Goal: Obtain resource: Download file/media

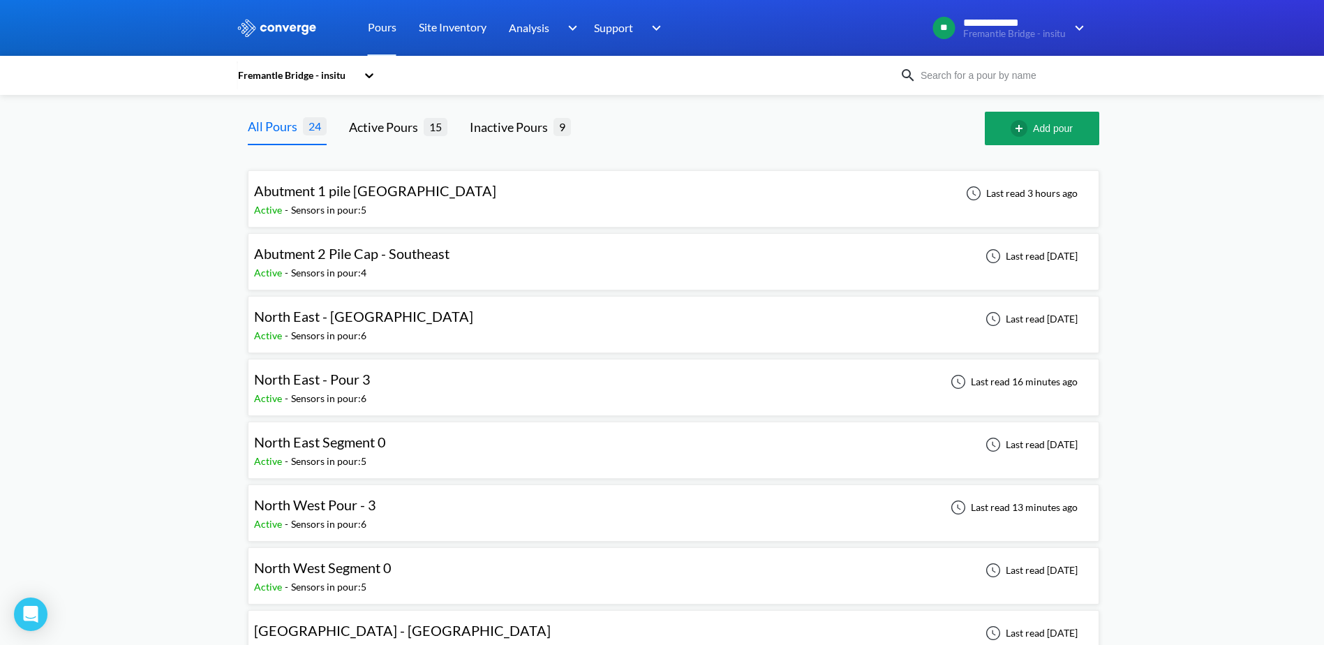
click at [367, 576] on span "North West Segment 0" at bounding box center [322, 567] width 137 height 17
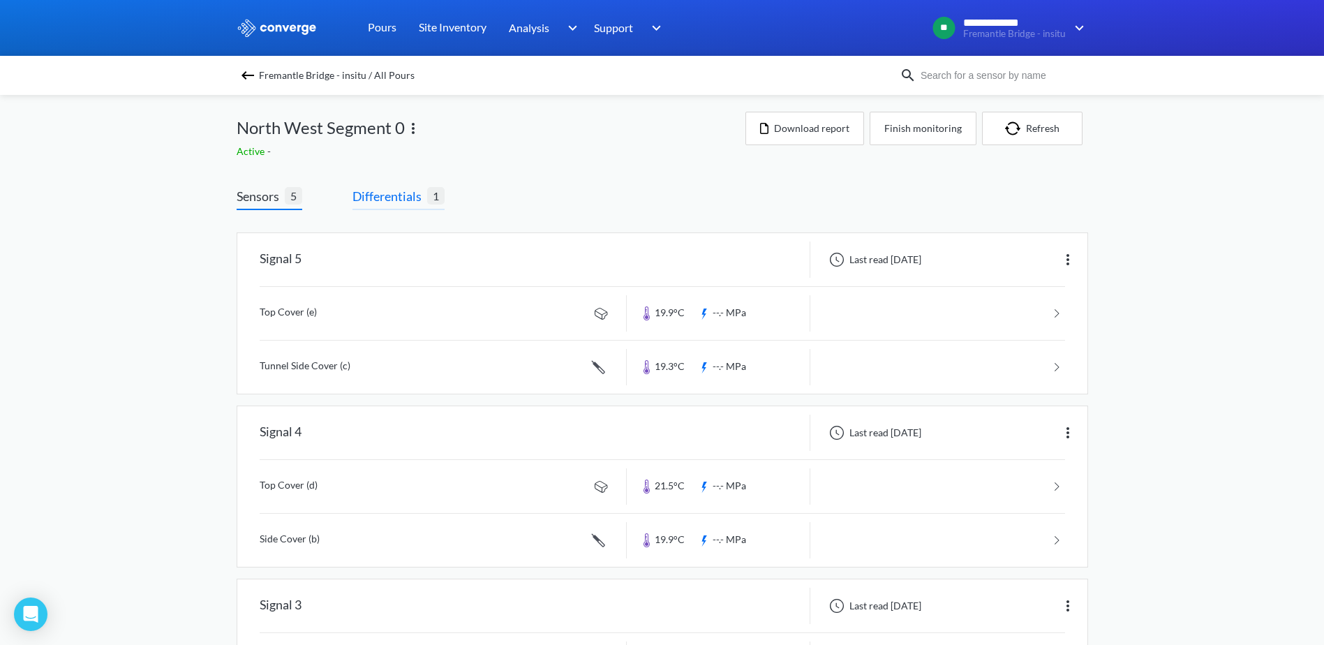
click at [384, 204] on span "Differentials" at bounding box center [389, 196] width 75 height 20
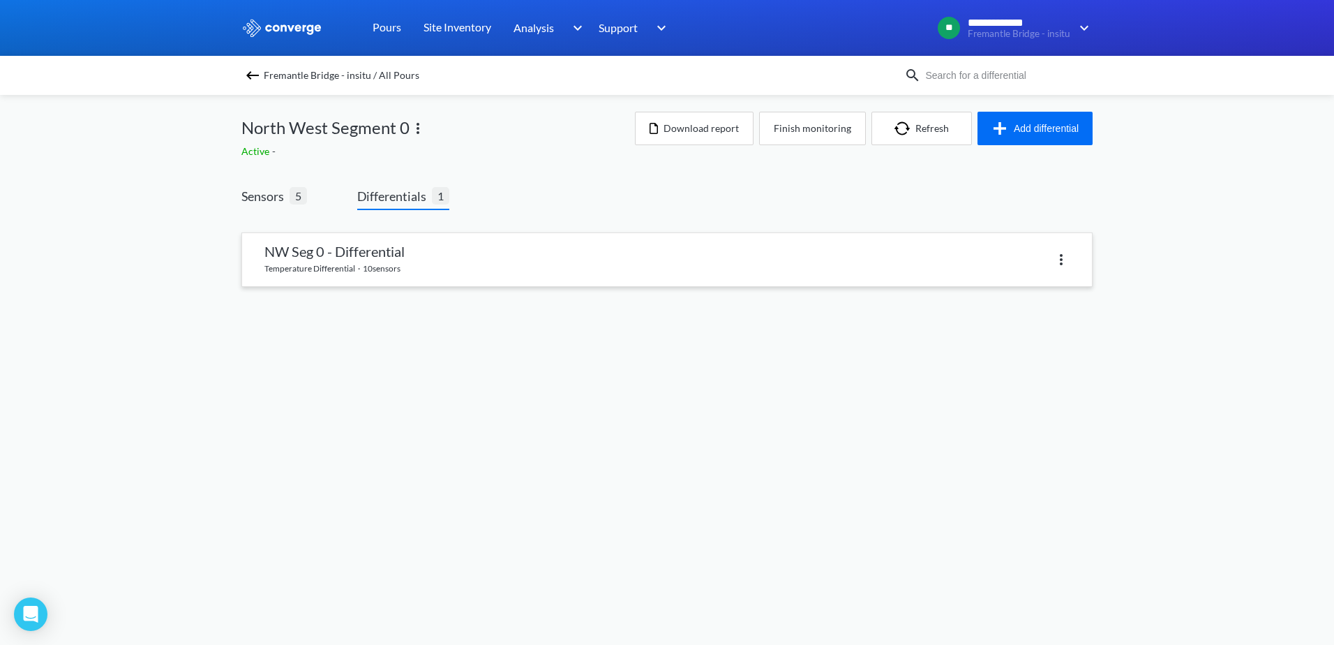
click at [375, 249] on link at bounding box center [667, 259] width 850 height 53
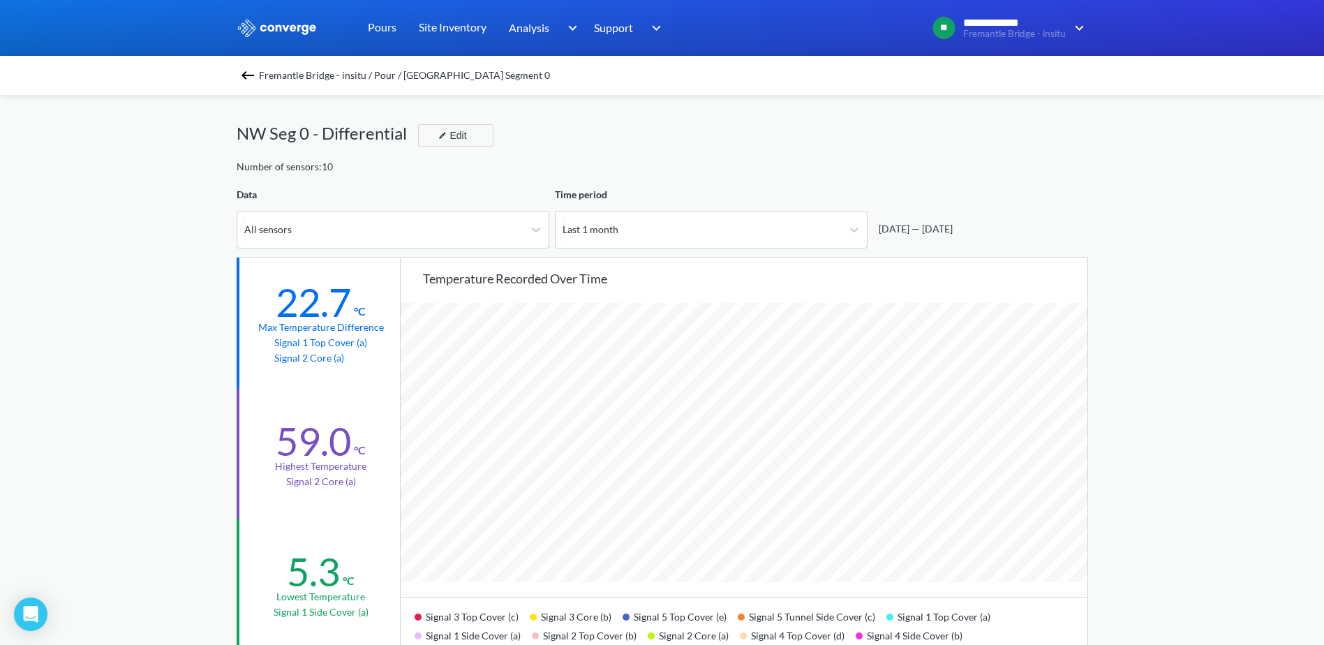
scroll to position [1169, 1324]
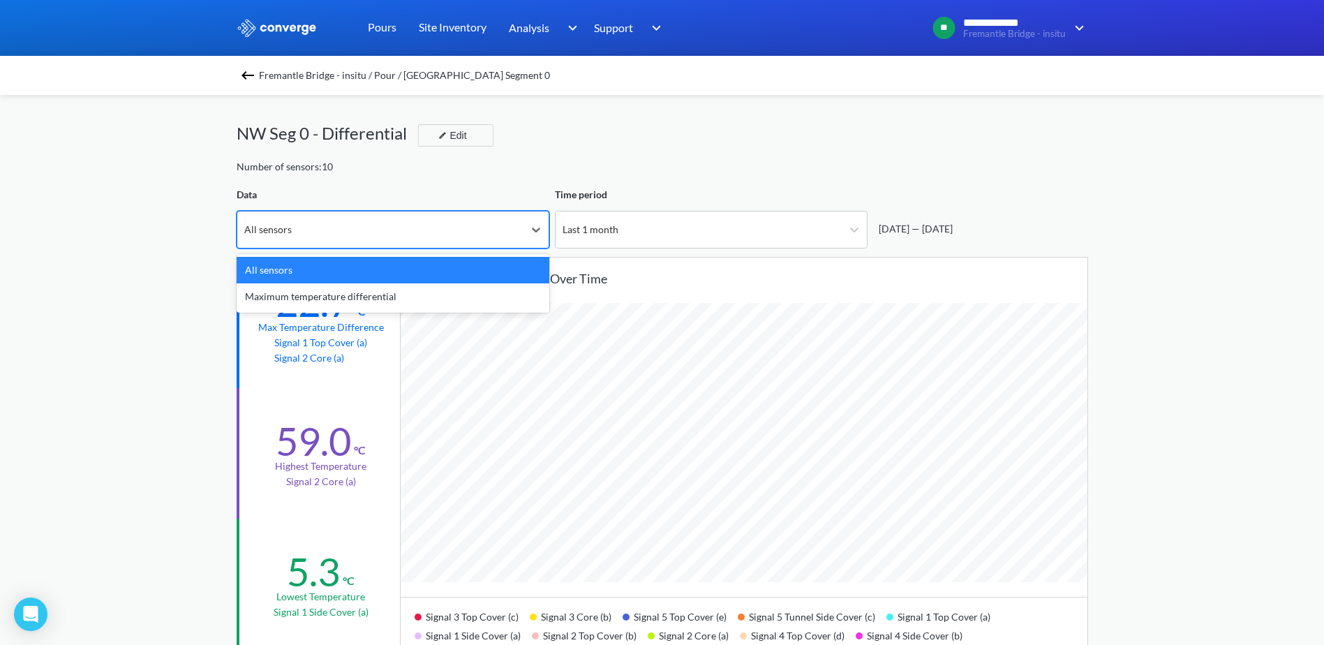
click at [383, 234] on div "All sensors" at bounding box center [380, 229] width 286 height 36
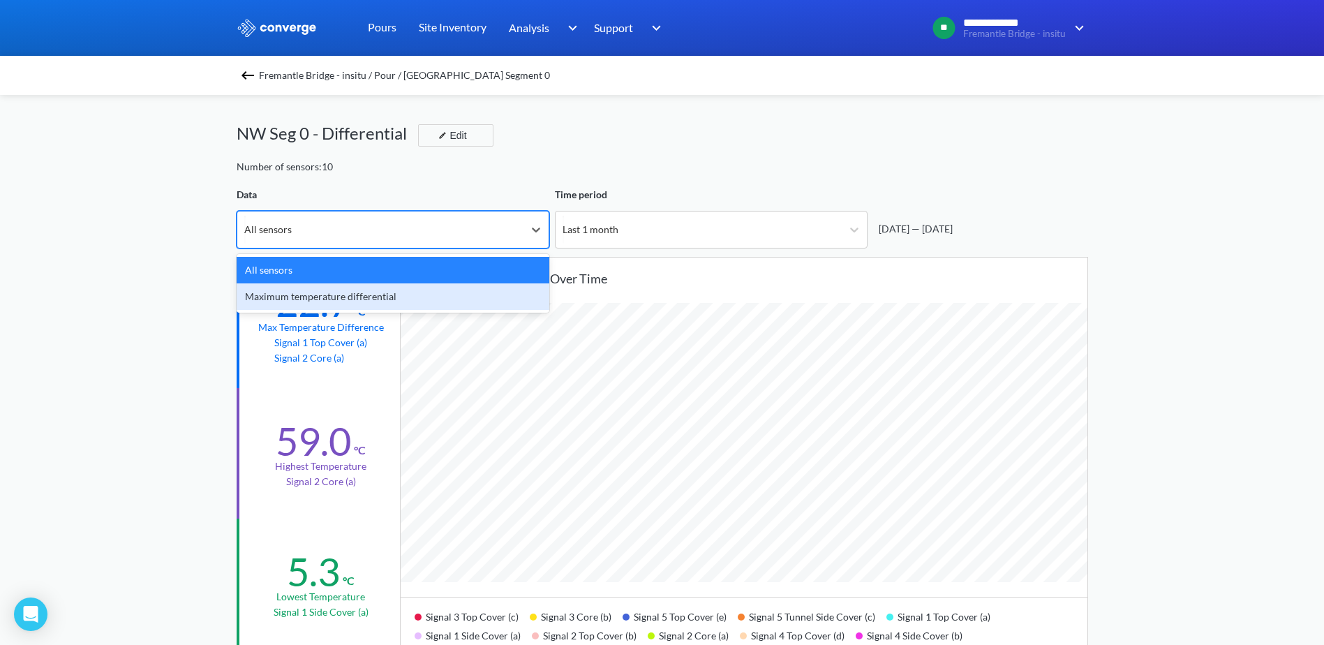
click at [362, 295] on div "Maximum temperature differential" at bounding box center [393, 296] width 313 height 27
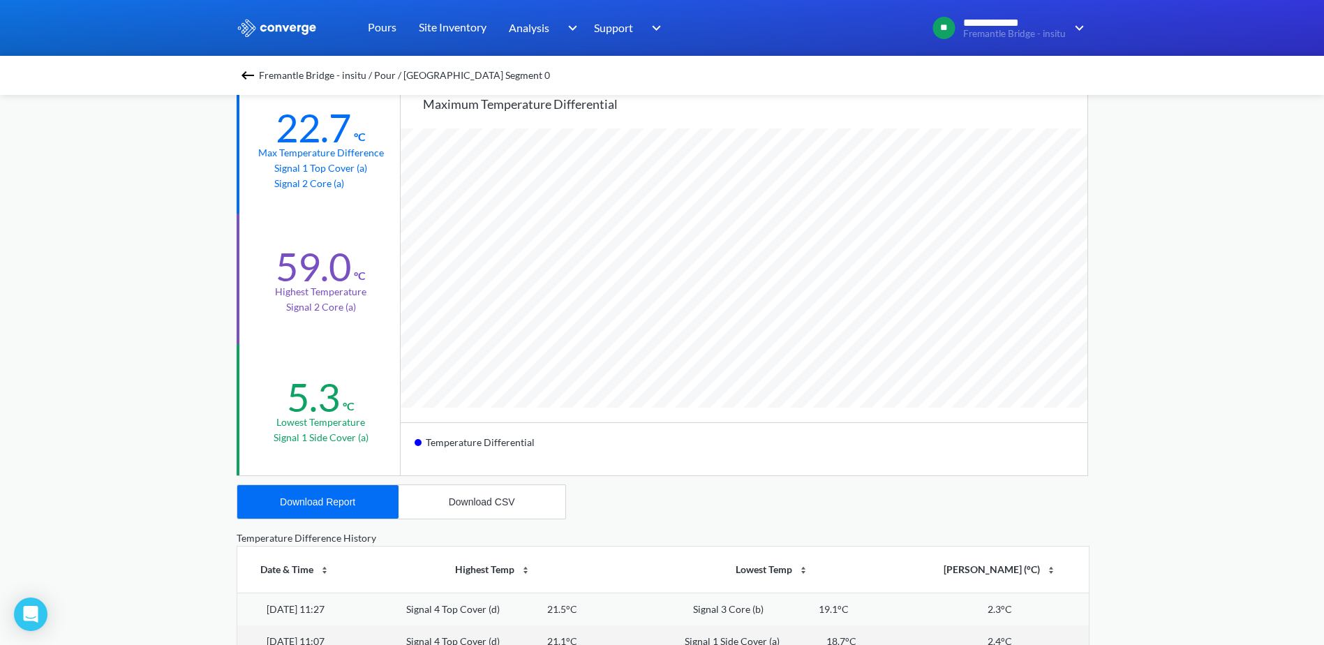
scroll to position [209, 0]
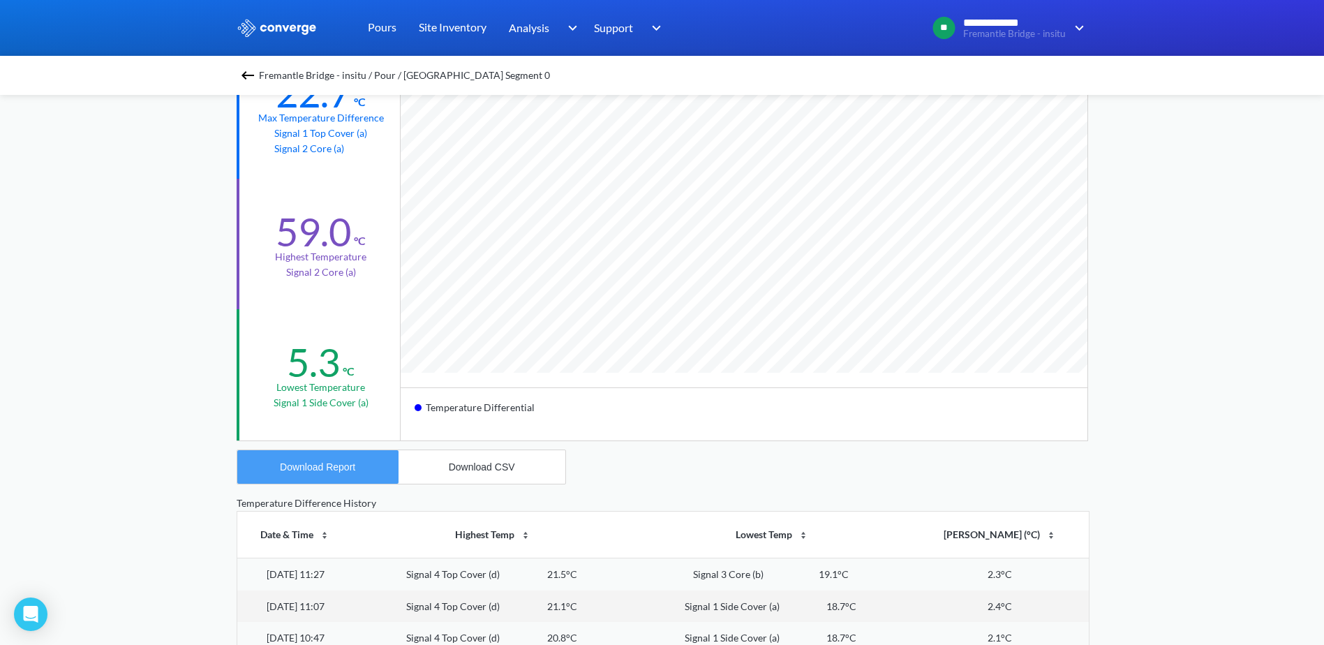
click at [289, 467] on div "Download Report" at bounding box center [317, 466] width 75 height 11
click at [516, 465] on button "Download CSV" at bounding box center [482, 467] width 167 height 34
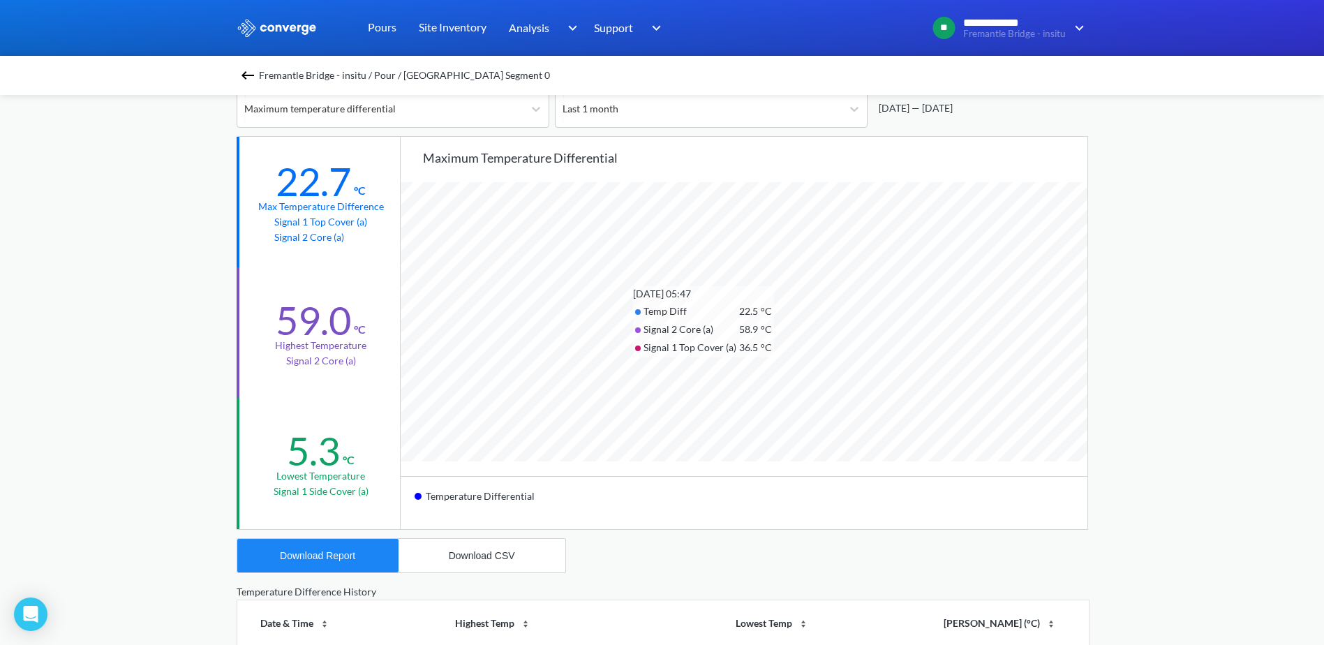
scroll to position [0, 0]
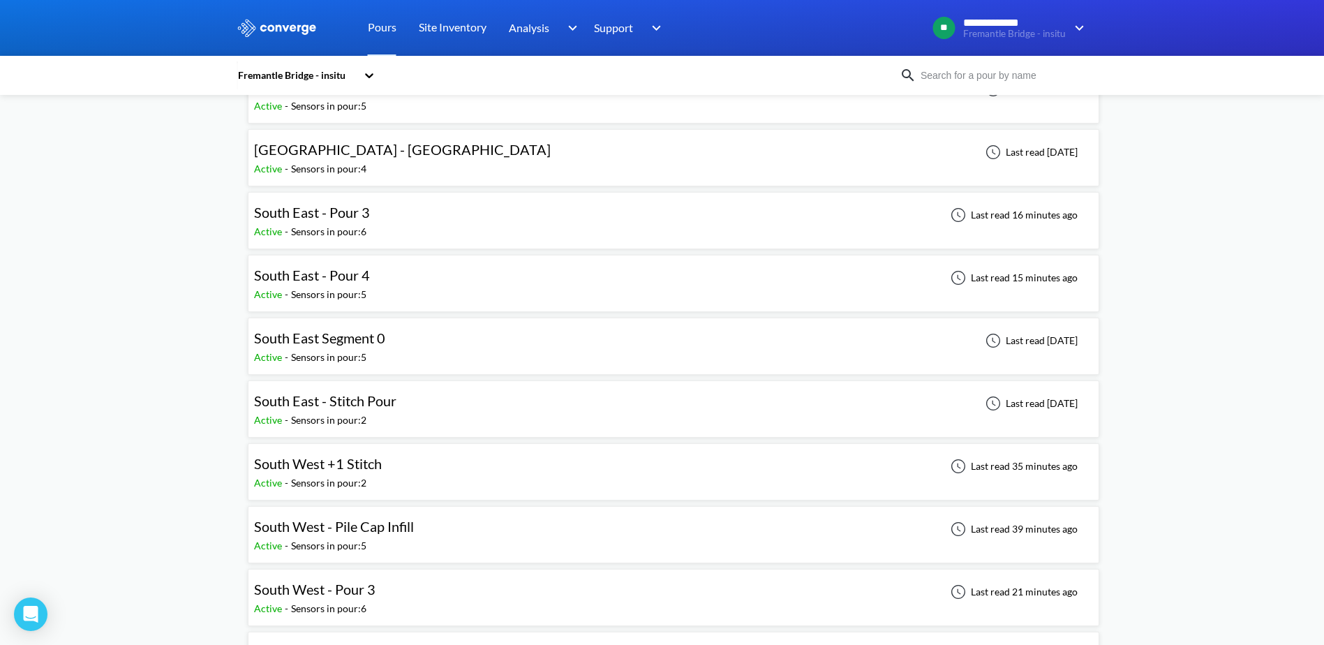
scroll to position [489, 0]
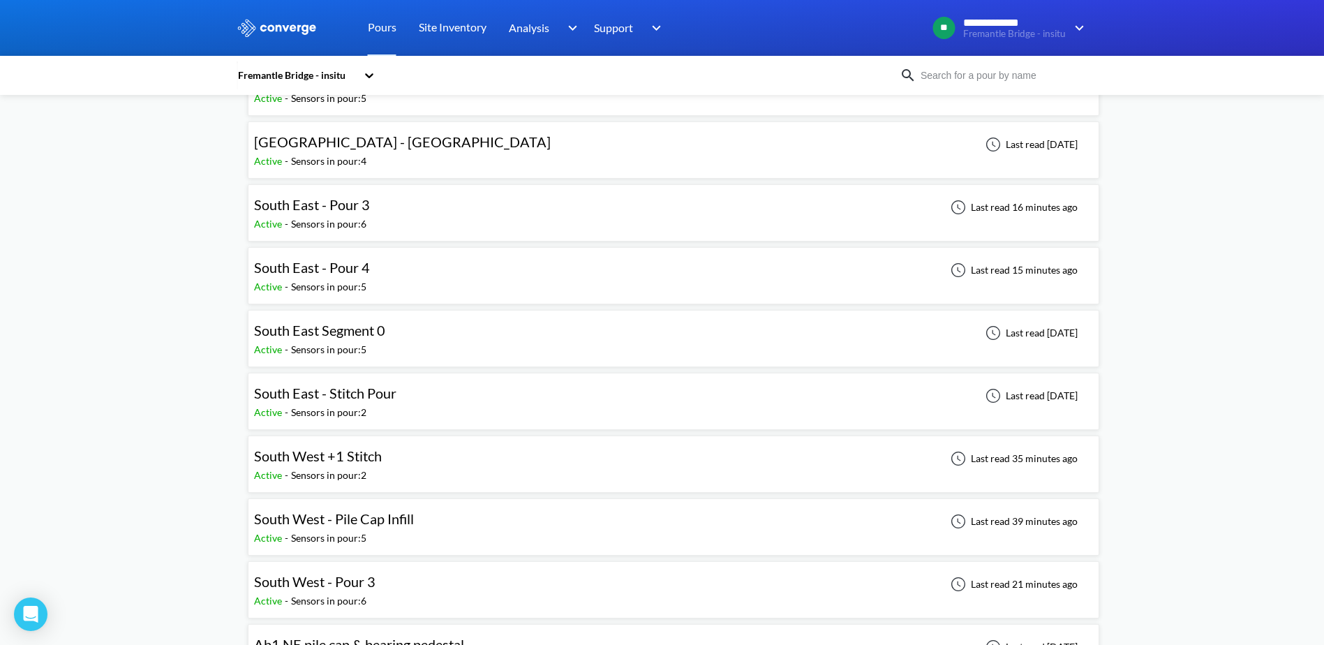
click at [275, 332] on span "South East Segment 0" at bounding box center [319, 330] width 131 height 17
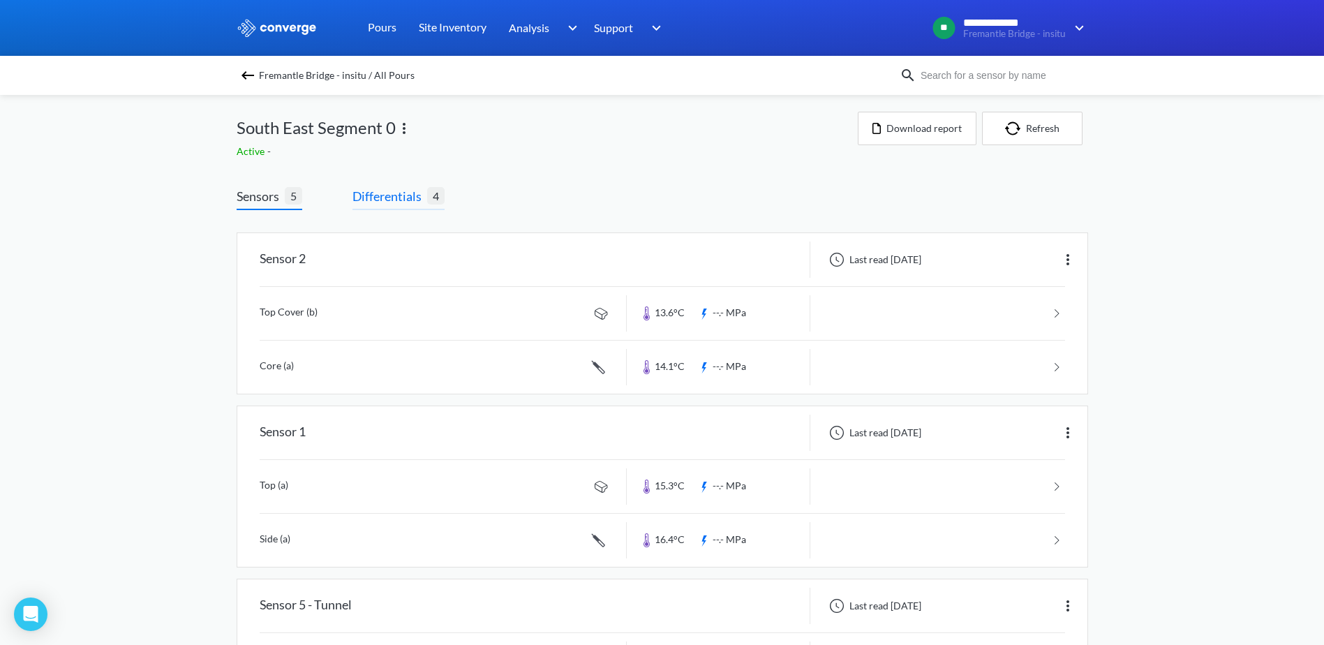
click at [412, 198] on span "Differentials" at bounding box center [389, 196] width 75 height 20
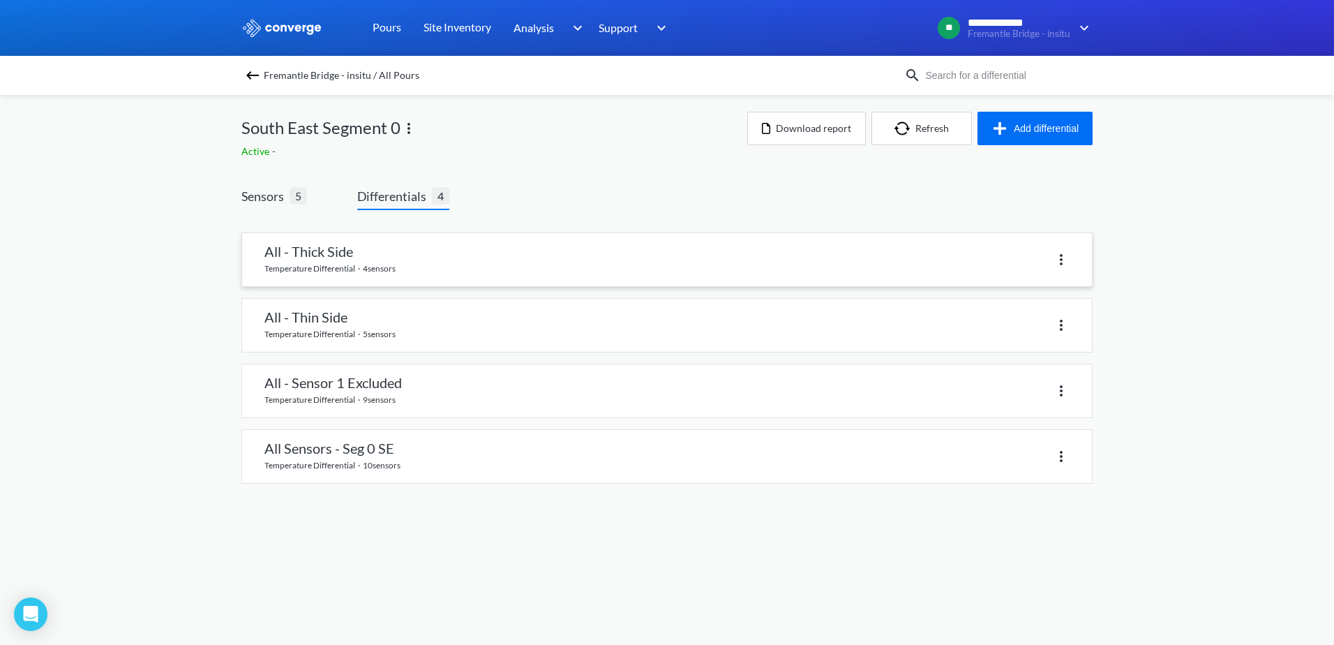
click at [272, 252] on link at bounding box center [667, 259] width 850 height 53
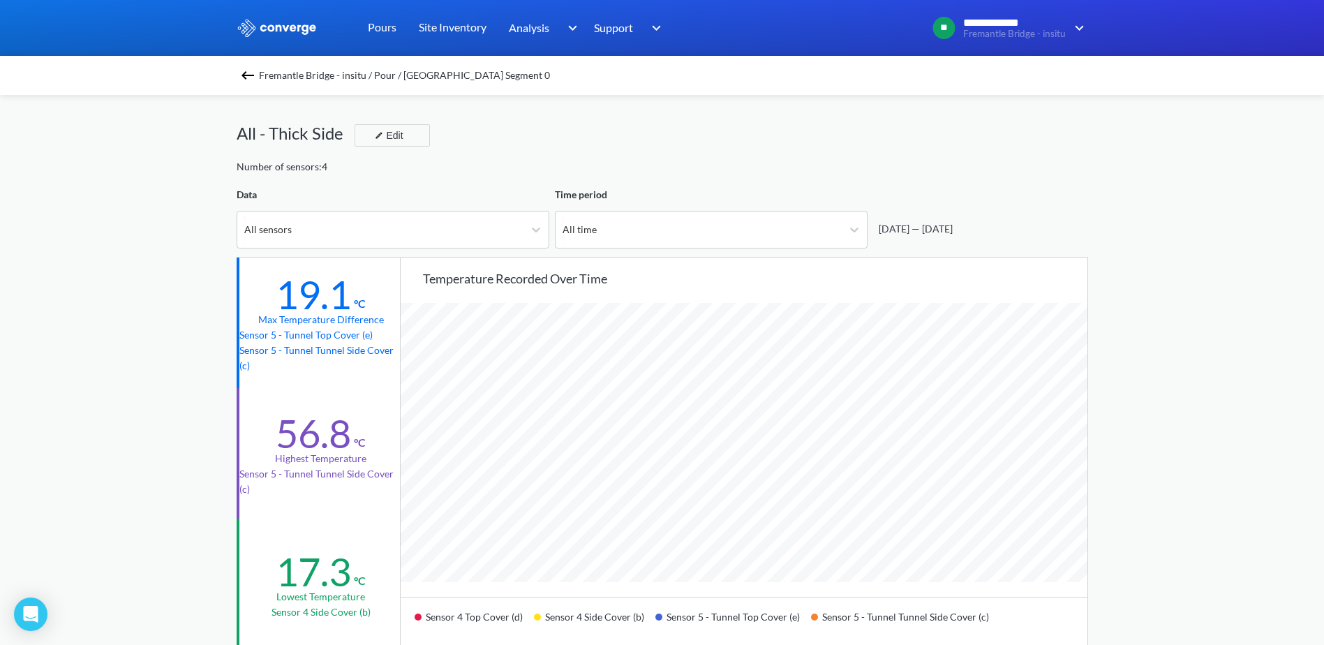
scroll to position [1169, 1324]
click at [254, 80] on img at bounding box center [247, 75] width 17 height 17
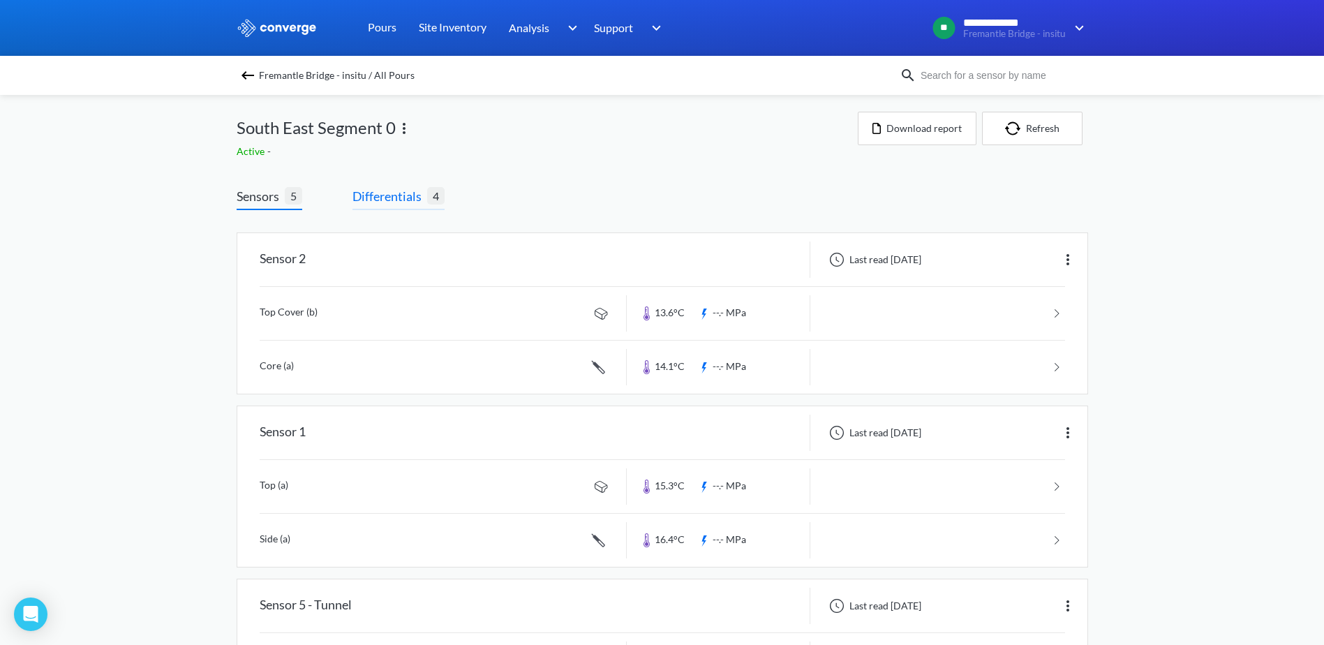
click at [359, 199] on span "Differentials" at bounding box center [389, 196] width 75 height 20
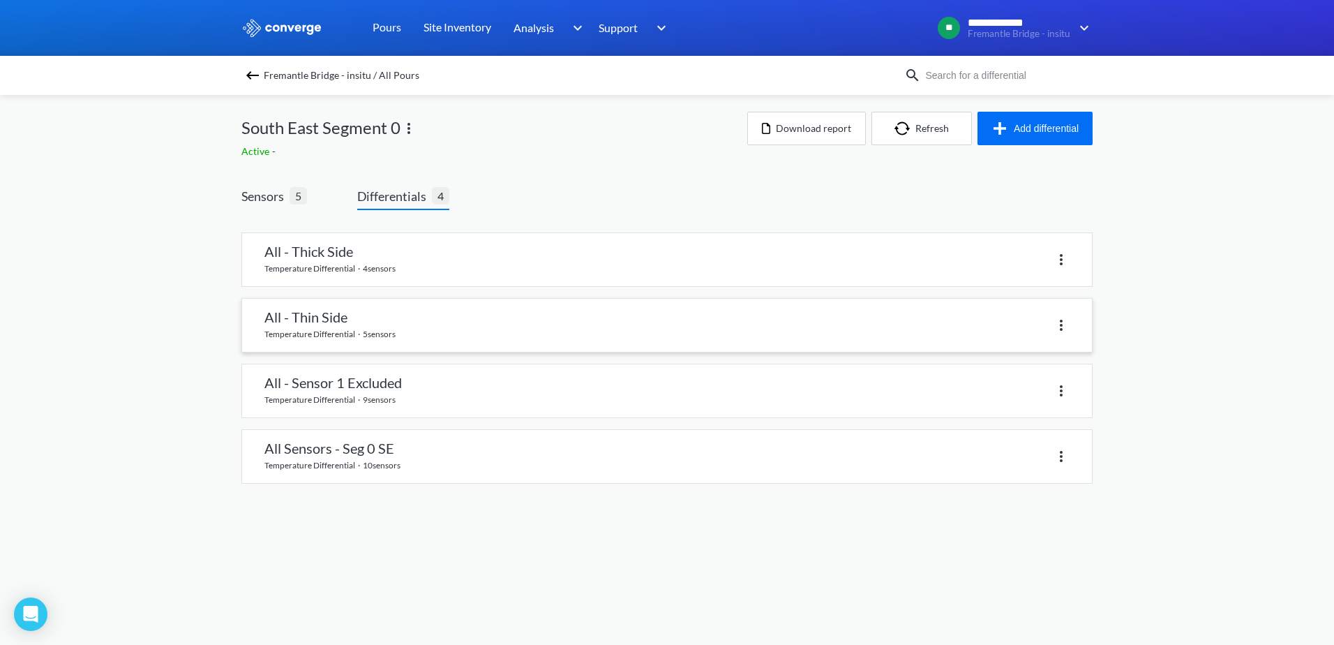
click at [312, 332] on link at bounding box center [667, 325] width 850 height 53
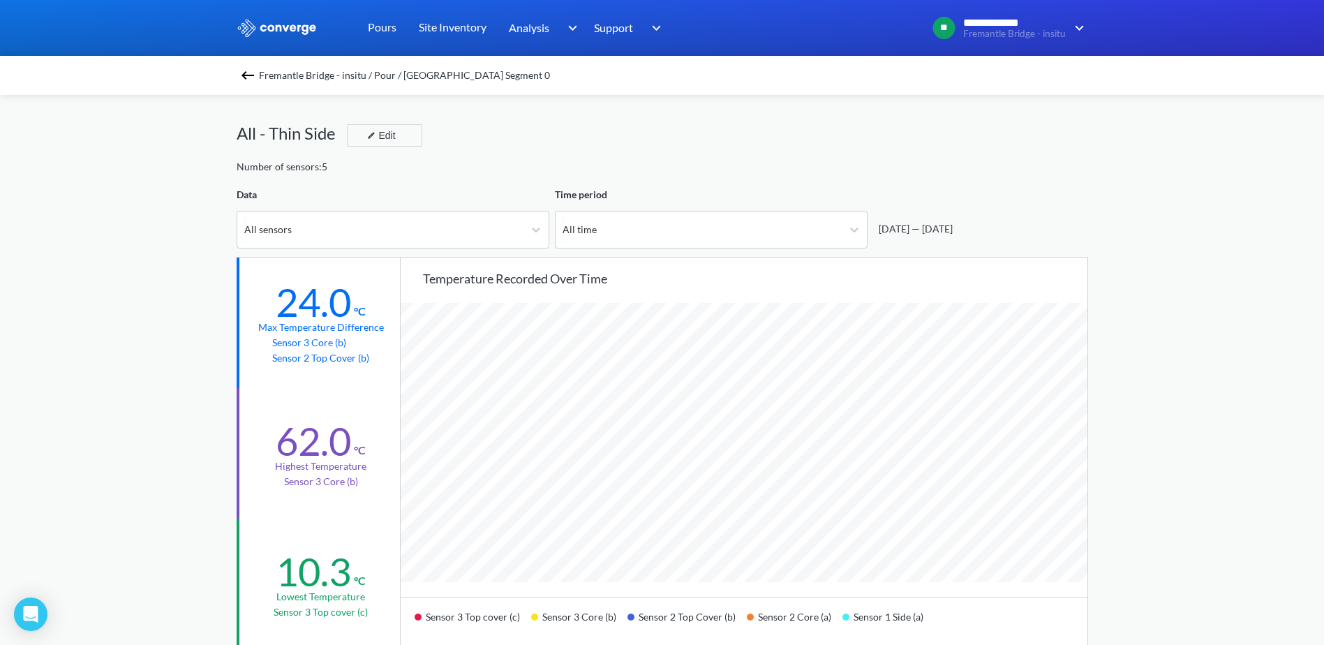
scroll to position [1169, 1324]
click at [371, 235] on div "All sensors" at bounding box center [380, 229] width 286 height 36
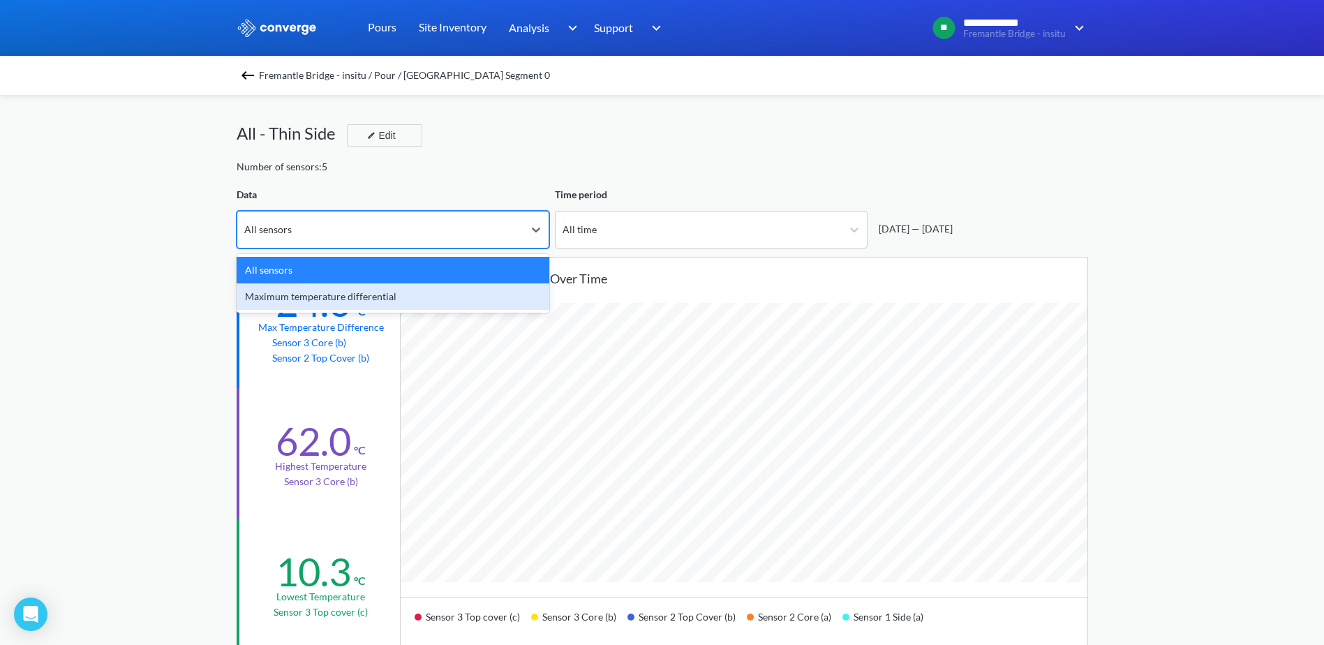
click at [341, 297] on div "Maximum temperature differential" at bounding box center [393, 296] width 313 height 27
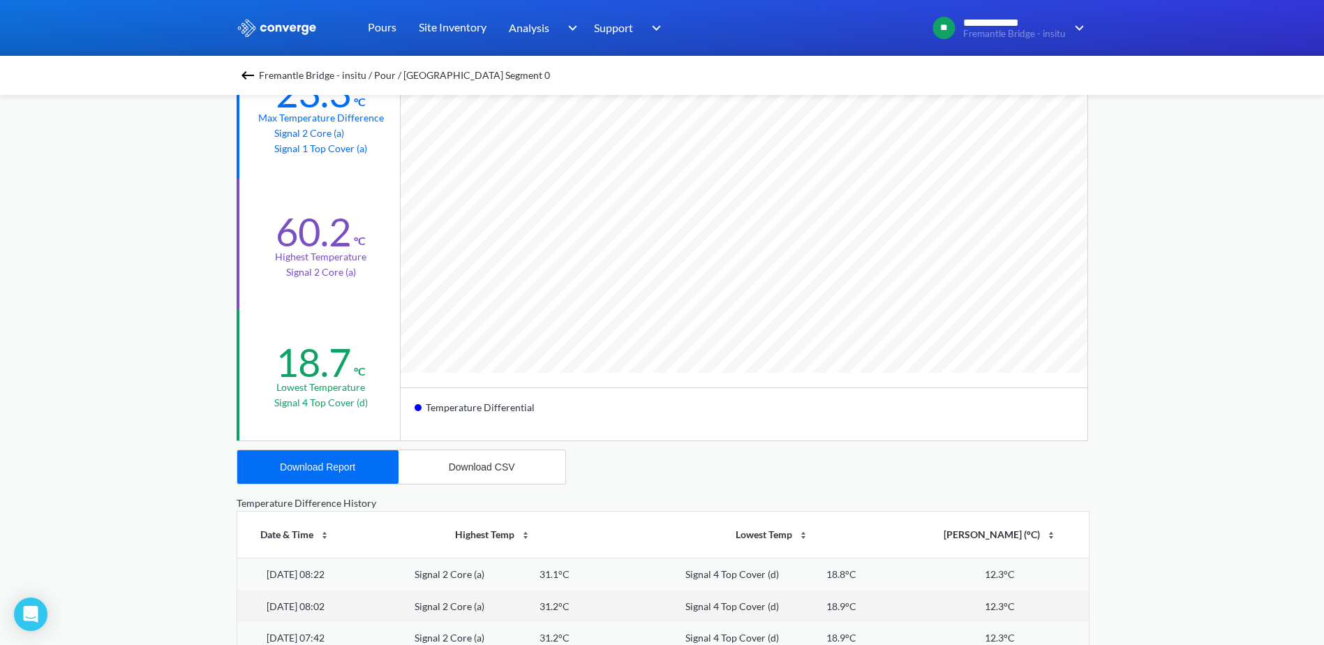
scroll to position [1169, 1324]
